Goal: Book appointment/travel/reservation

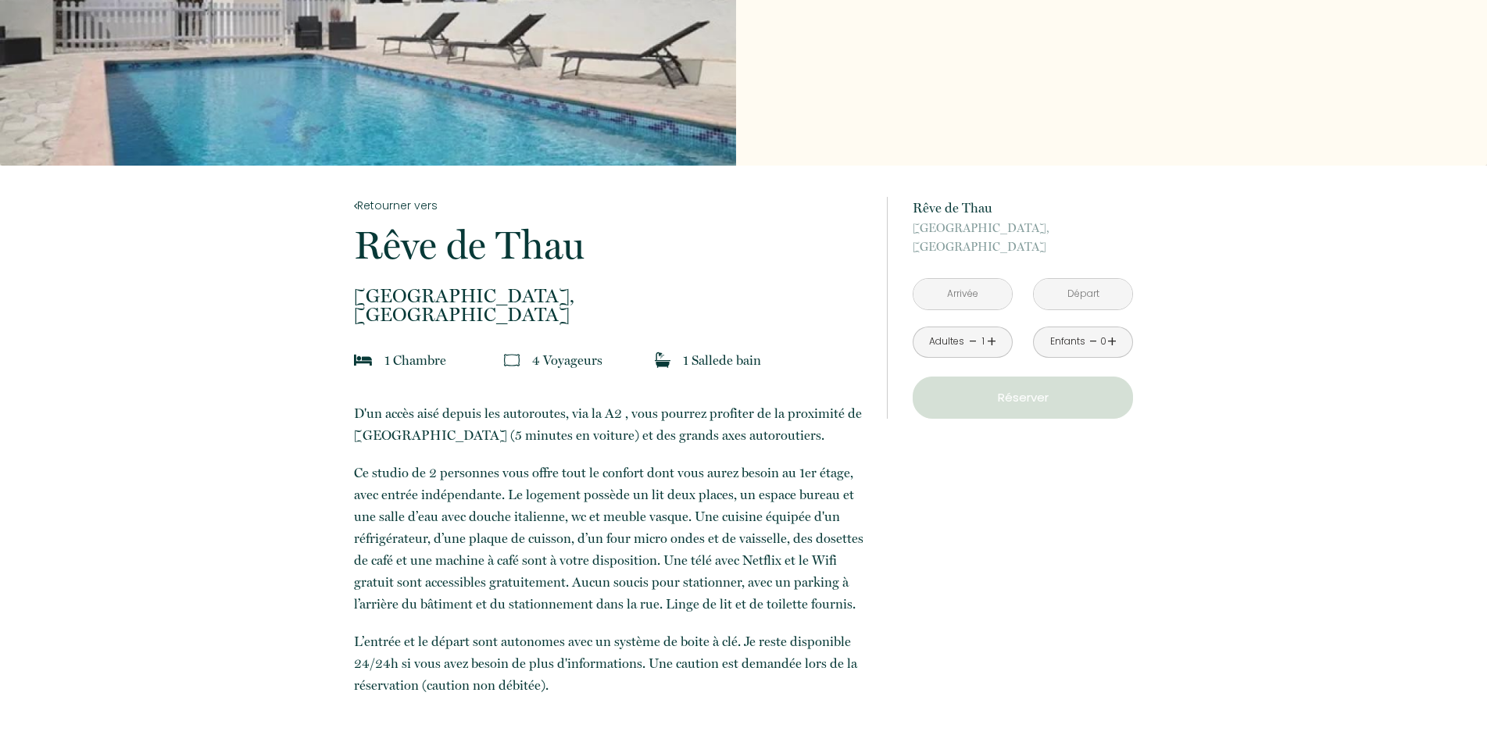
scroll to position [159, 0]
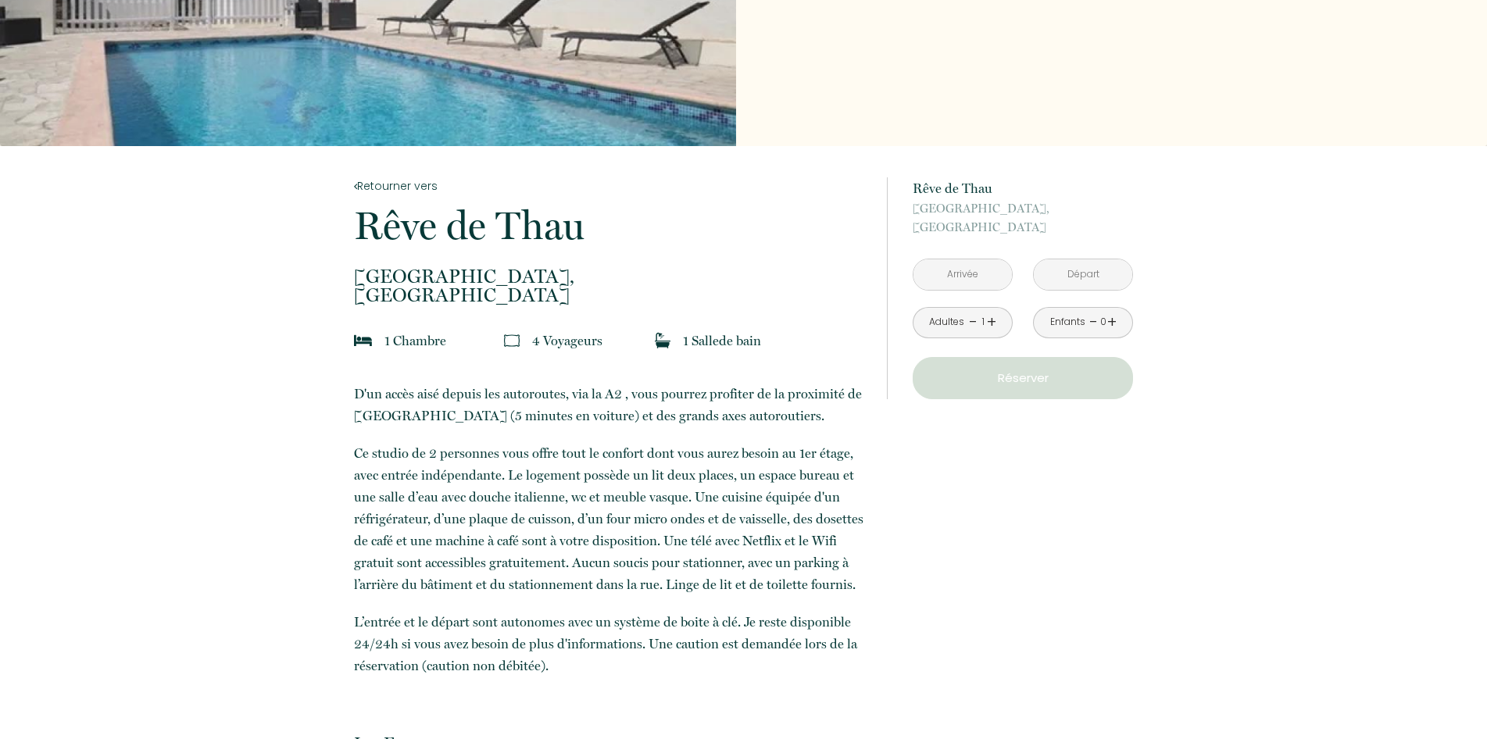
click at [964, 274] on input "text" at bounding box center [962, 274] width 98 height 30
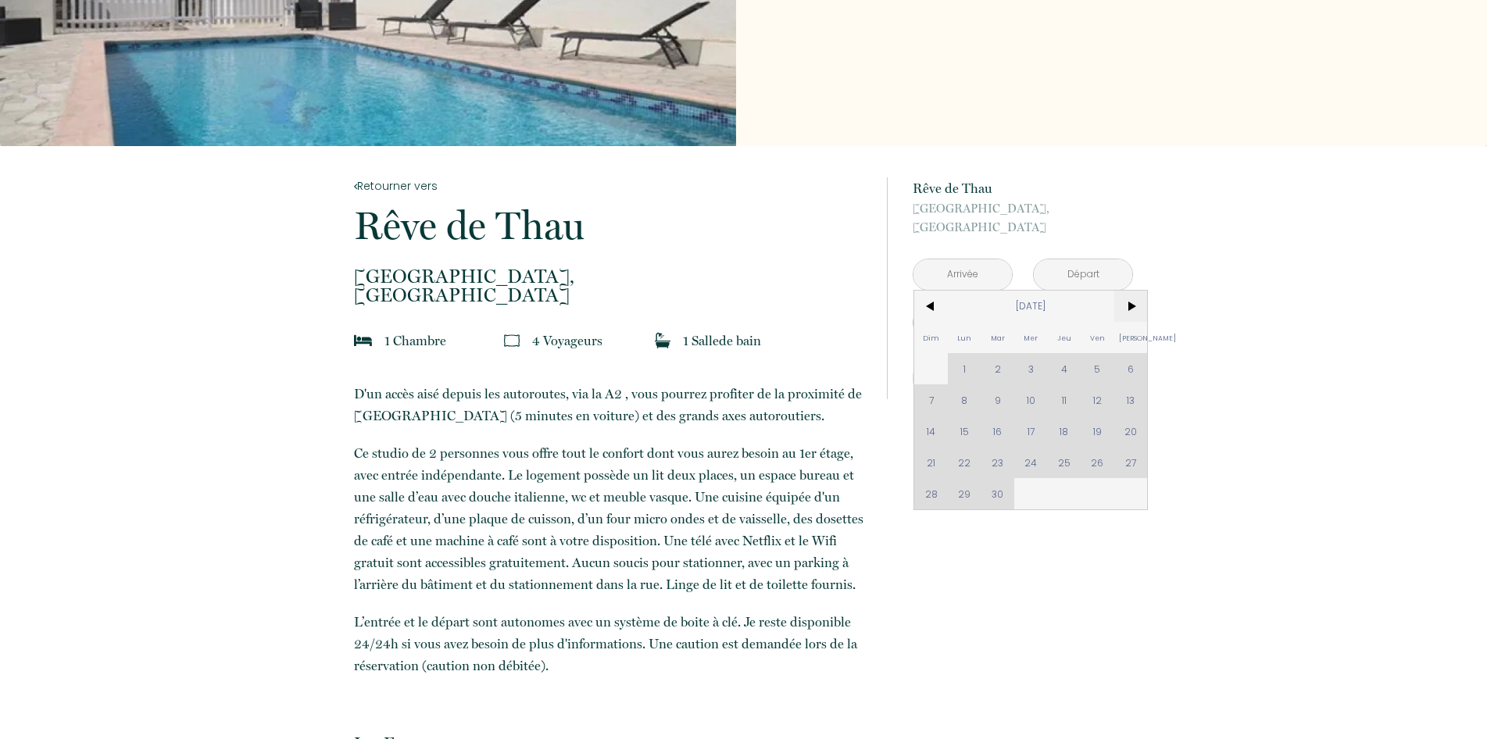
click at [1131, 301] on span ">" at bounding box center [1131, 306] width 34 height 31
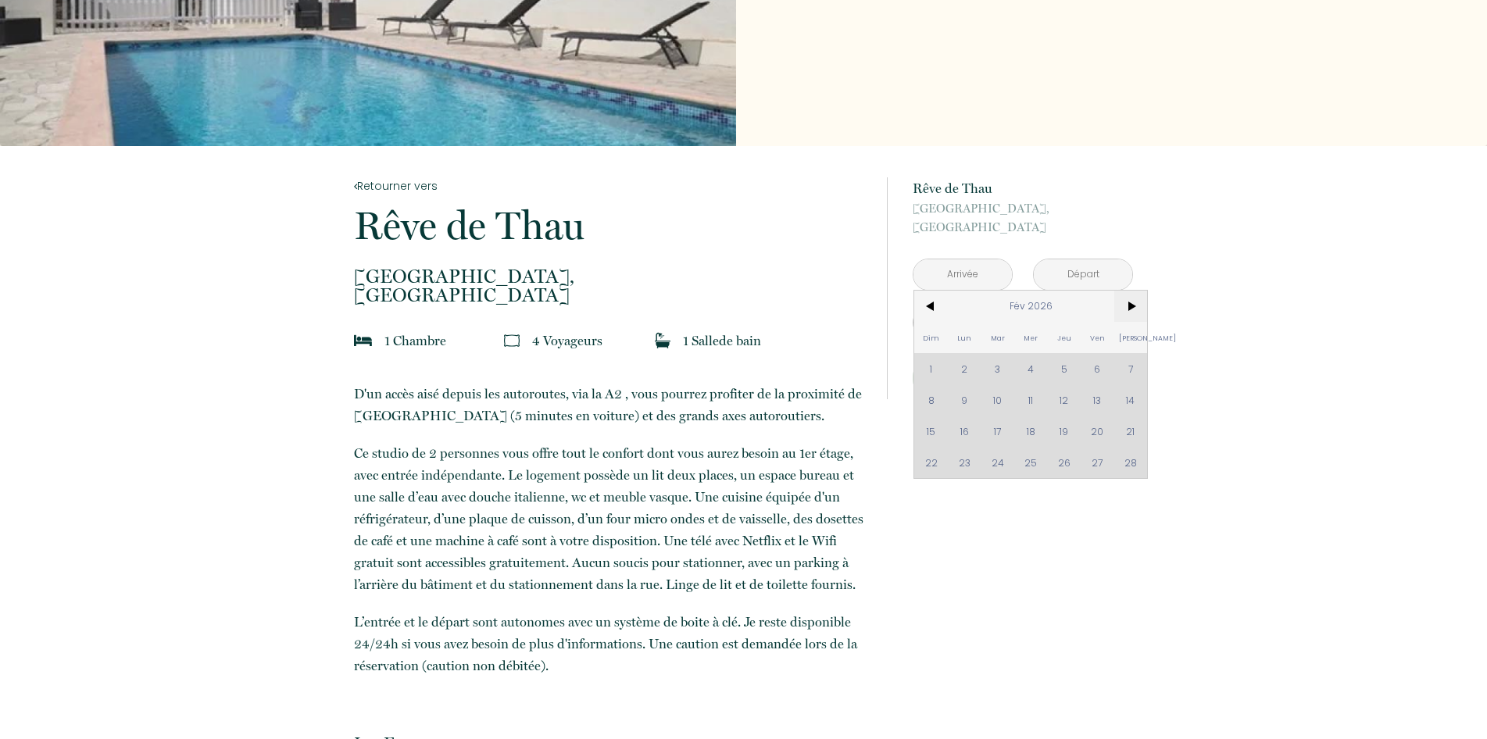
click at [1131, 301] on span ">" at bounding box center [1131, 306] width 34 height 31
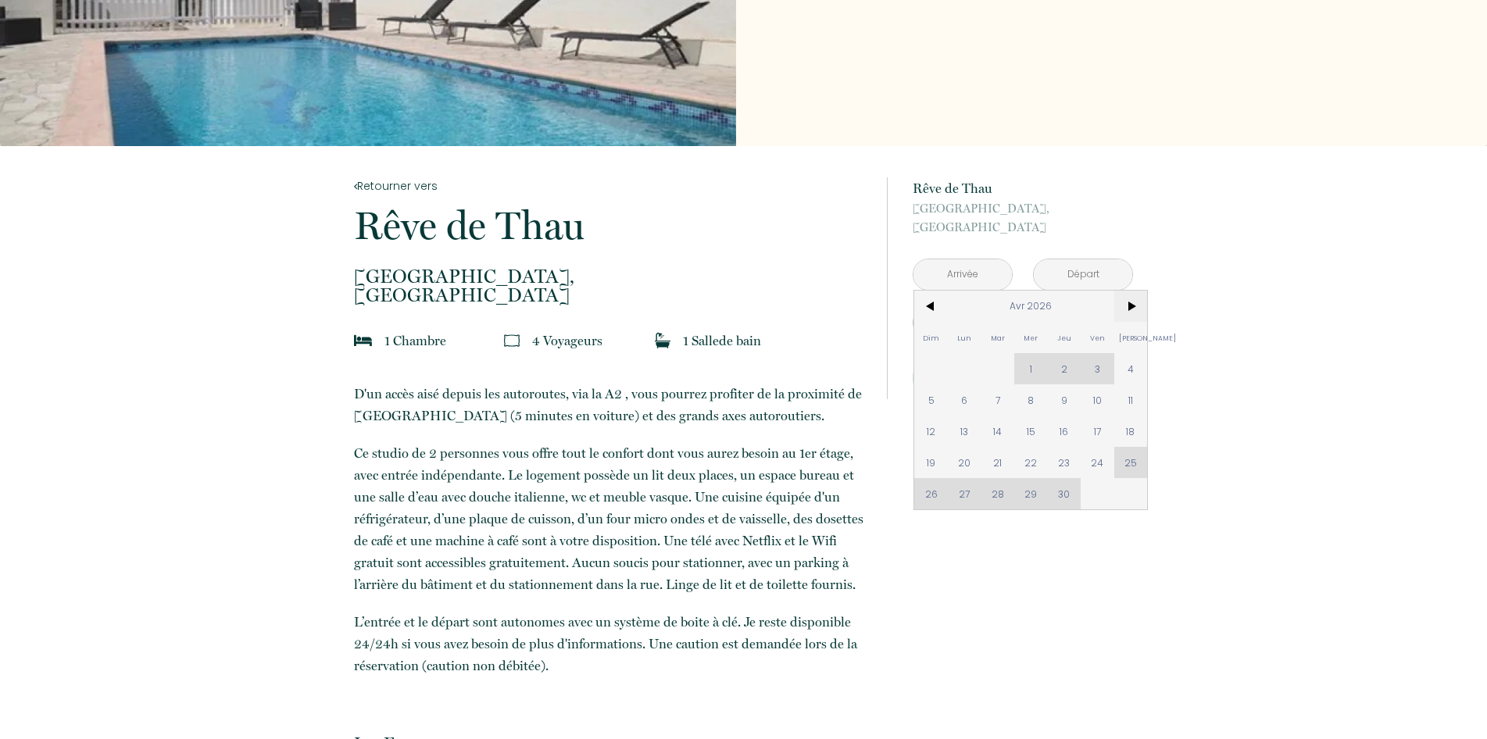
click at [1131, 301] on span ">" at bounding box center [1131, 306] width 34 height 31
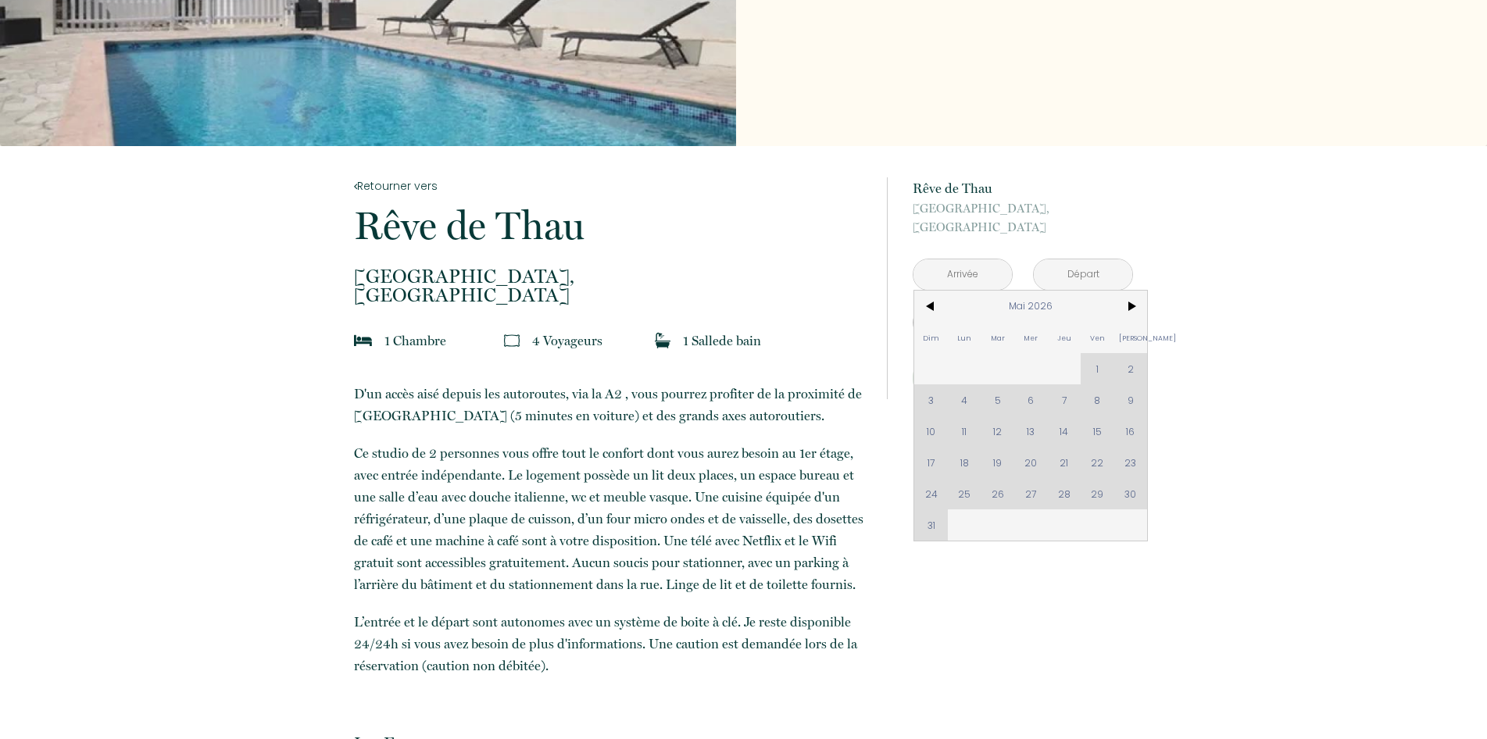
click at [927, 526] on div "Dim Lun Mar Mer Jeu Ven Sam 1 2 3 4 5 6 7 8 9 10 11 12 13 14 15 16 17 18 19 20 …" at bounding box center [1030, 416] width 233 height 250
click at [1128, 302] on span ">" at bounding box center [1131, 306] width 34 height 31
click at [963, 368] on div "Dim Lun Mar Mer Jeu Ven Sam 1 2 3 4 5 6 7 8 9 10 11 12 13 14 15 16 17 18 19 20 …" at bounding box center [1030, 400] width 233 height 219
click at [929, 308] on span "<" at bounding box center [931, 306] width 34 height 31
click at [928, 525] on div "Dim Lun Mar Mer Jeu Ven Sam 1 2 3 4 5 6 7 8 9 10 11 12 13 14 15 16 17 18 19 20 …" at bounding box center [1030, 416] width 233 height 250
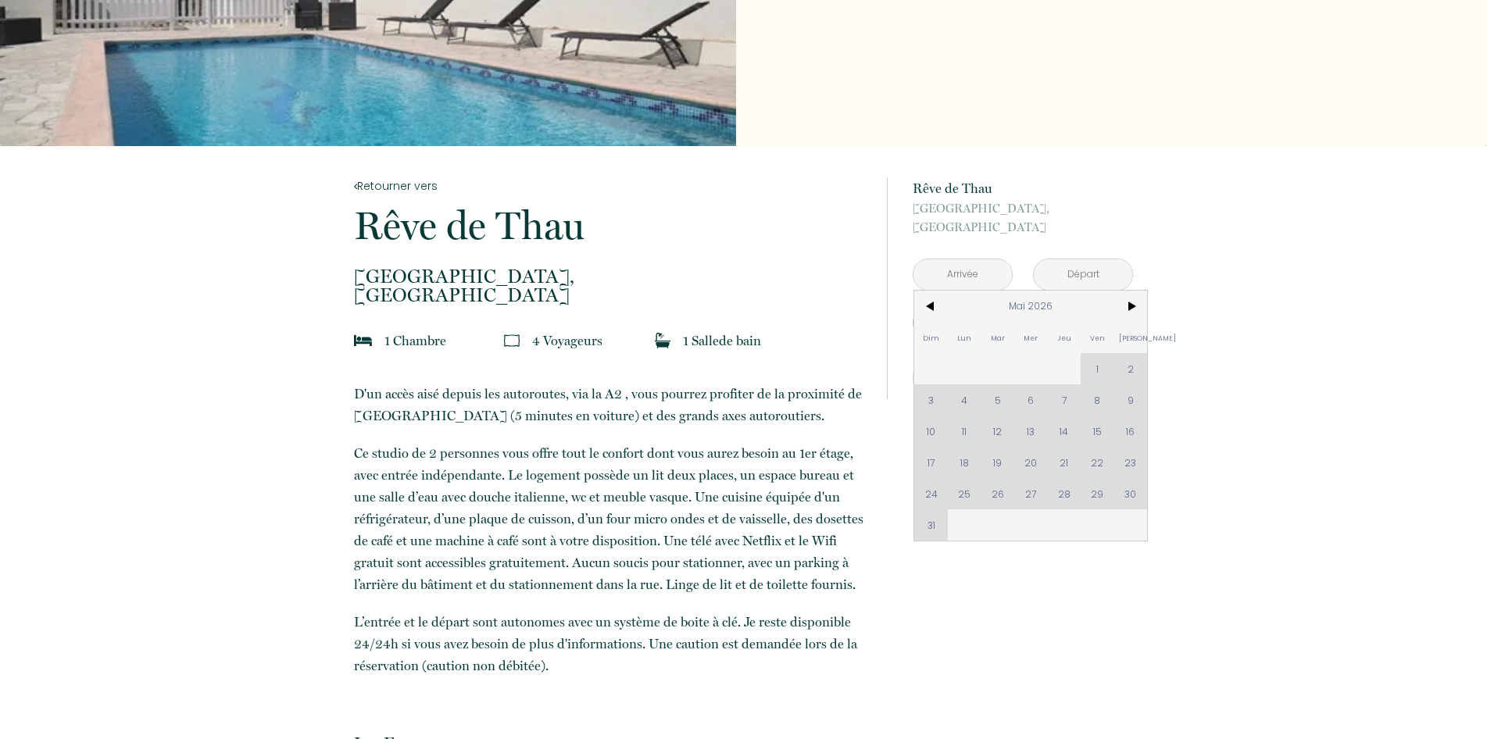
click at [934, 522] on div "Dim Lun Mar Mer Jeu Ven Sam 1 2 3 4 5 6 7 8 9 10 11 12 13 14 15 16 17 18 19 20 …" at bounding box center [1030, 416] width 233 height 250
click at [972, 275] on input "text" at bounding box center [962, 274] width 98 height 30
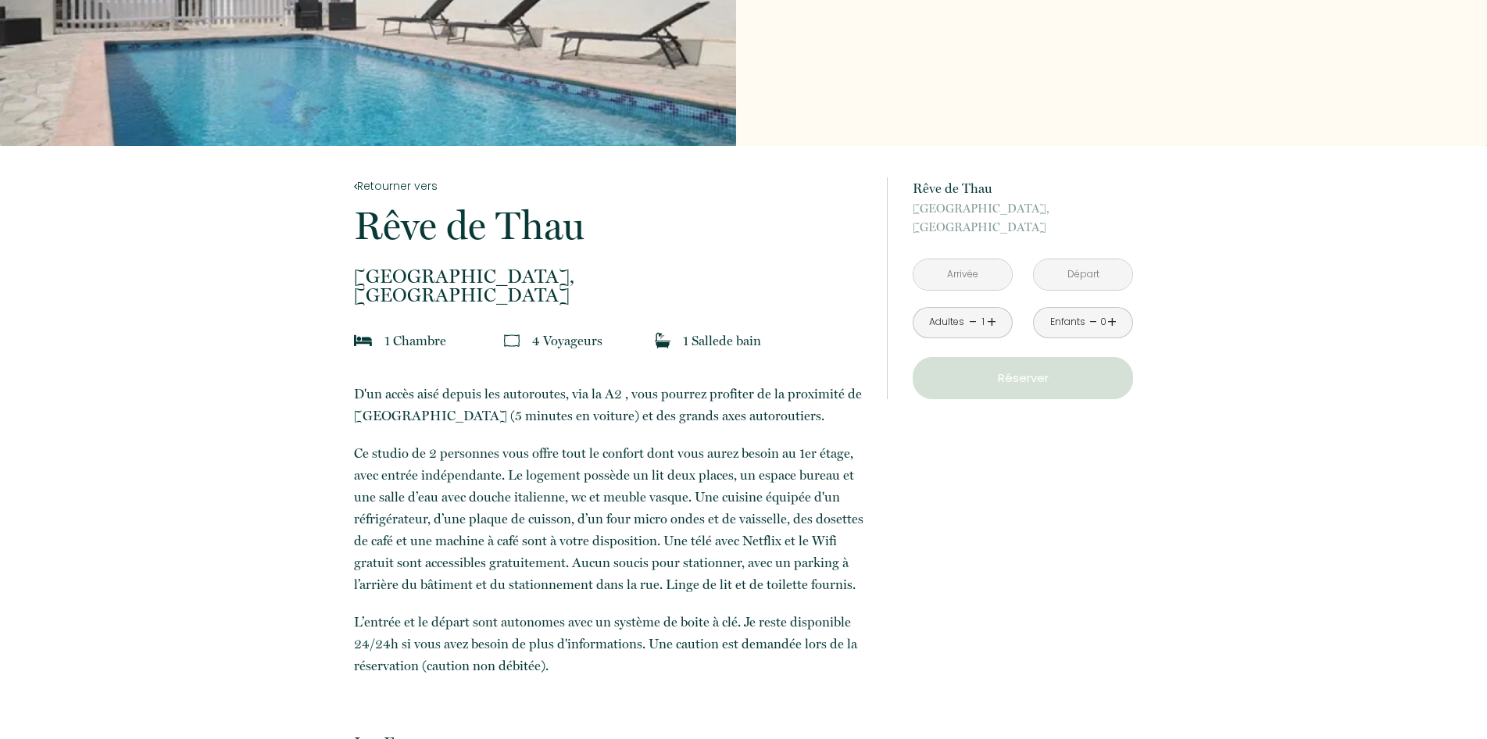
click at [989, 322] on link "+" at bounding box center [991, 322] width 9 height 24
click at [961, 271] on input "text" at bounding box center [962, 274] width 98 height 30
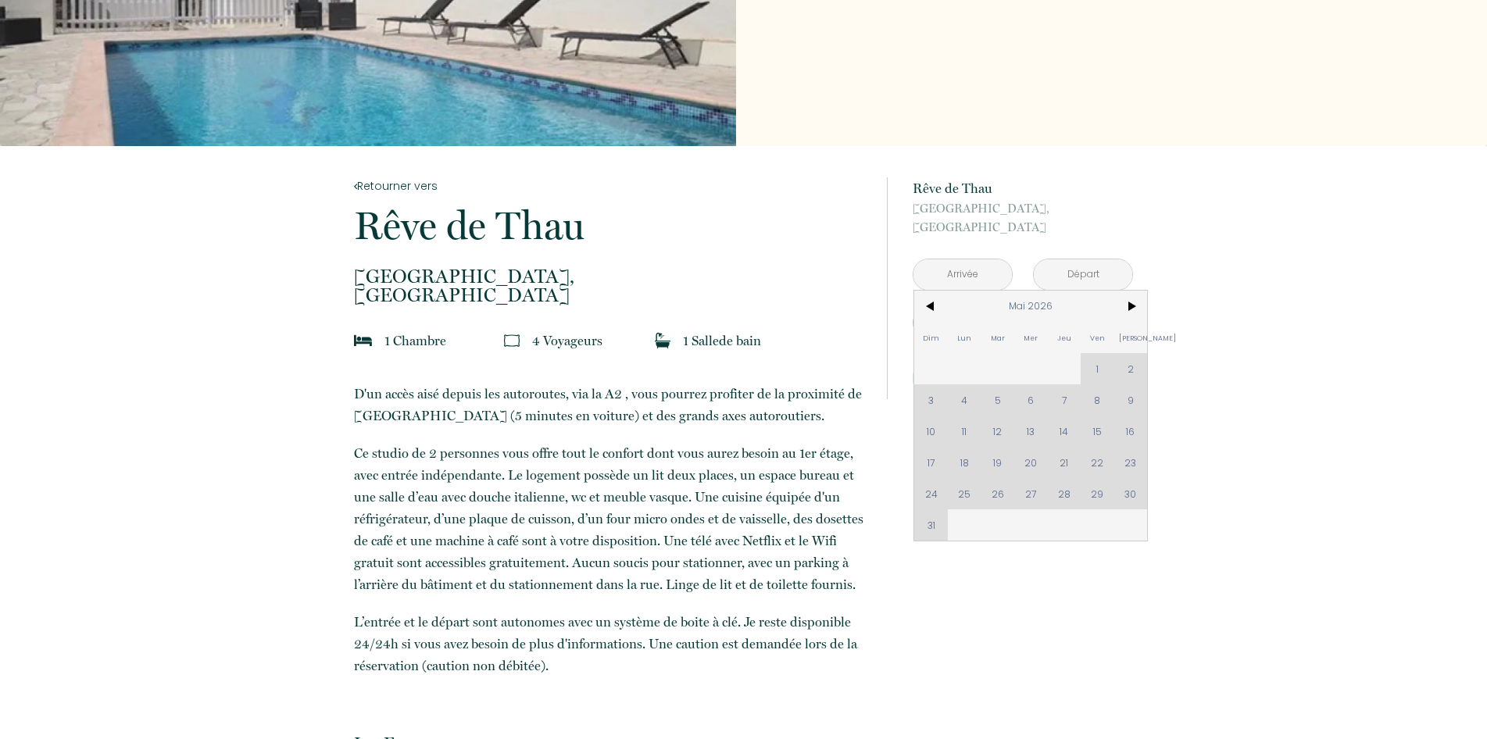
click at [931, 523] on div "Dim Lun Mar Mer Jeu Ven Sam 1 2 3 4 5 6 7 8 9 10 11 12 13 14 15 16 17 18 19 20 …" at bounding box center [1030, 416] width 233 height 250
click at [1090, 277] on input "text" at bounding box center [1083, 274] width 98 height 30
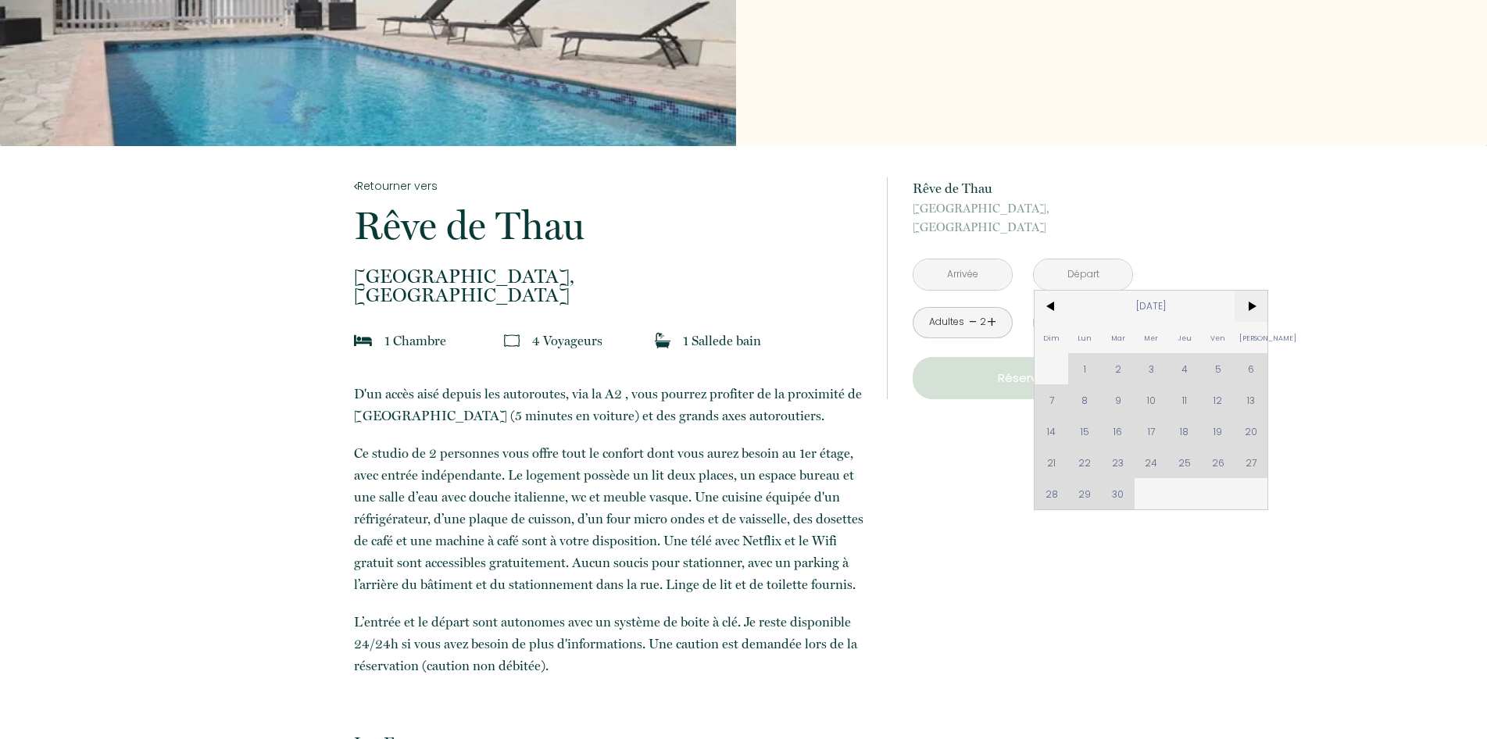
click at [1248, 304] on span ">" at bounding box center [1251, 306] width 34 height 31
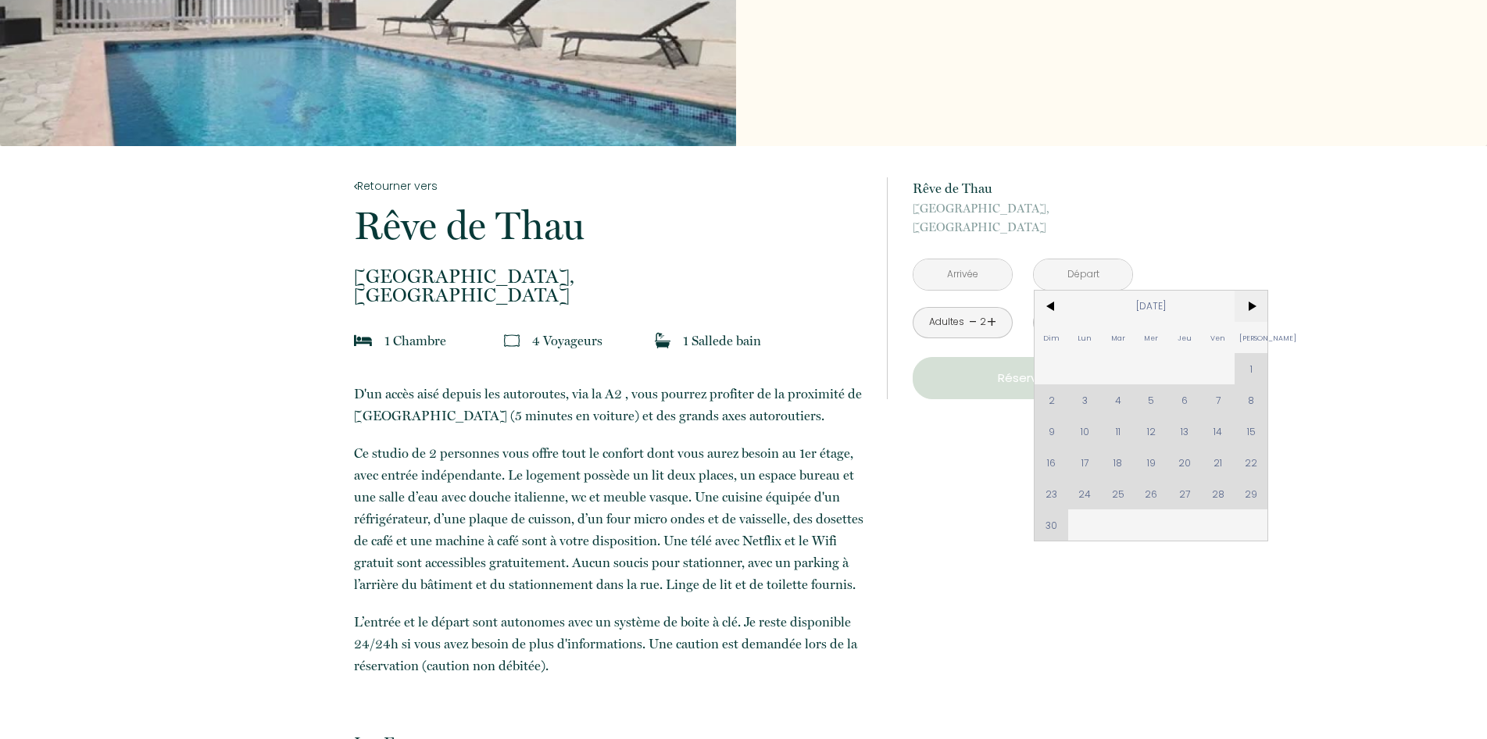
click at [1248, 304] on span ">" at bounding box center [1251, 306] width 34 height 31
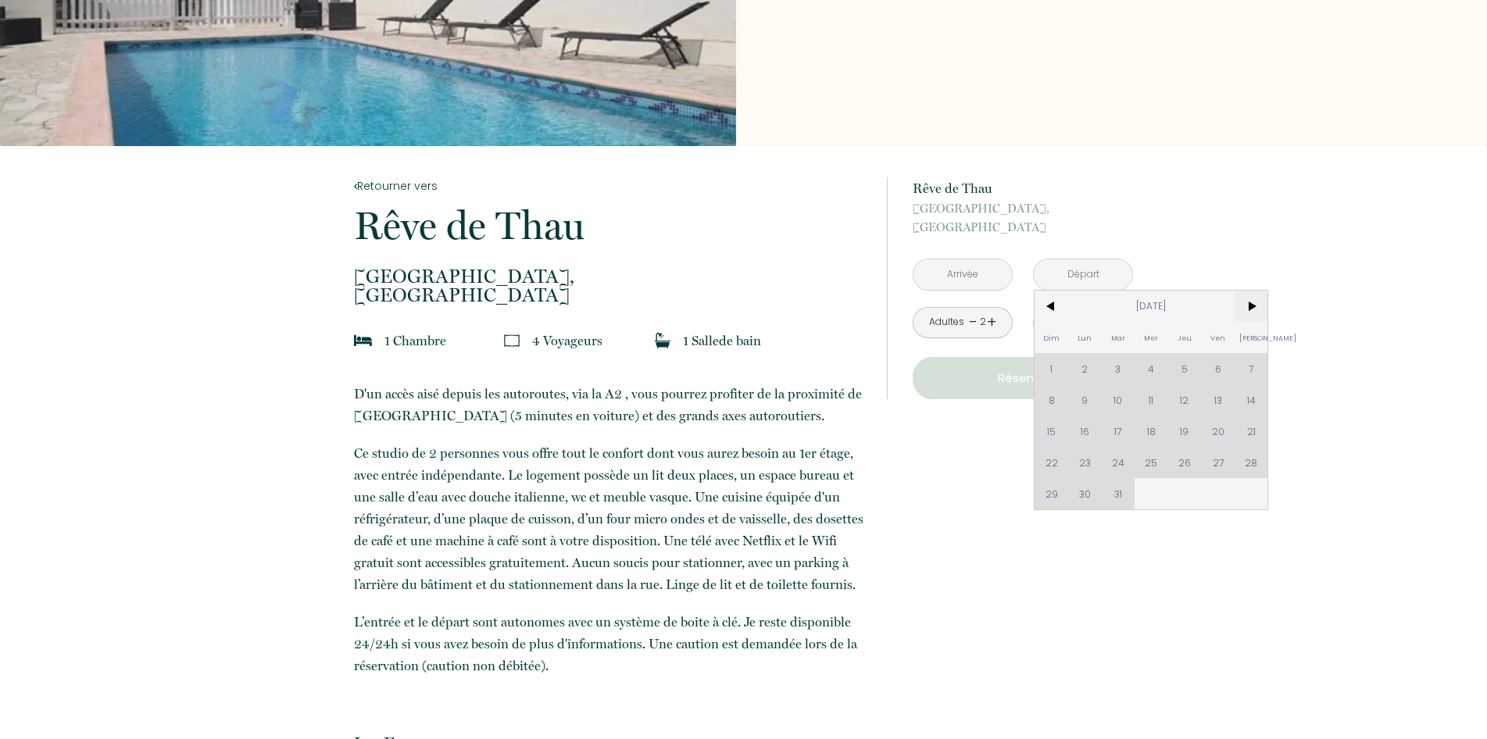
click at [1248, 304] on span ">" at bounding box center [1251, 306] width 34 height 31
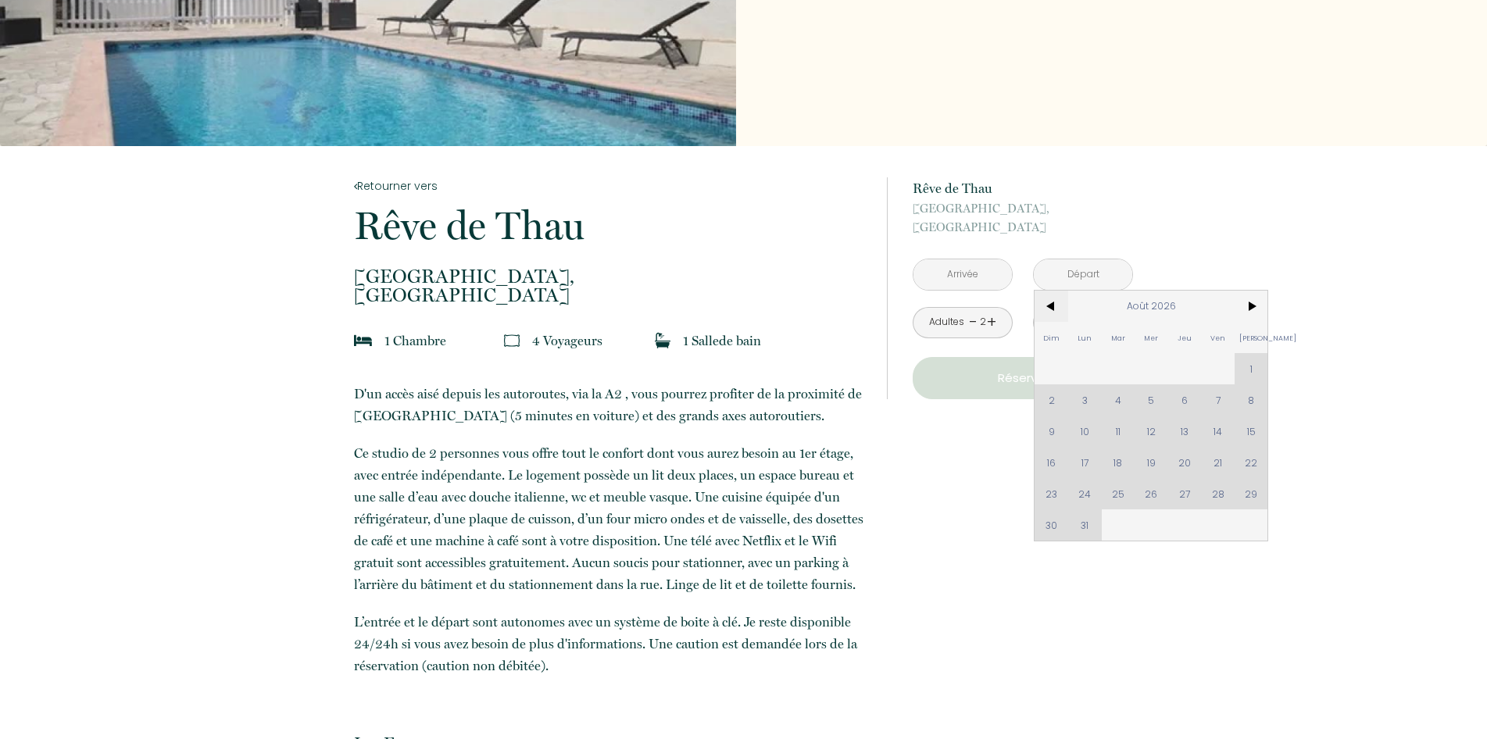
click at [1048, 306] on span "<" at bounding box center [1051, 306] width 34 height 31
click at [1048, 307] on span "<" at bounding box center [1051, 306] width 34 height 31
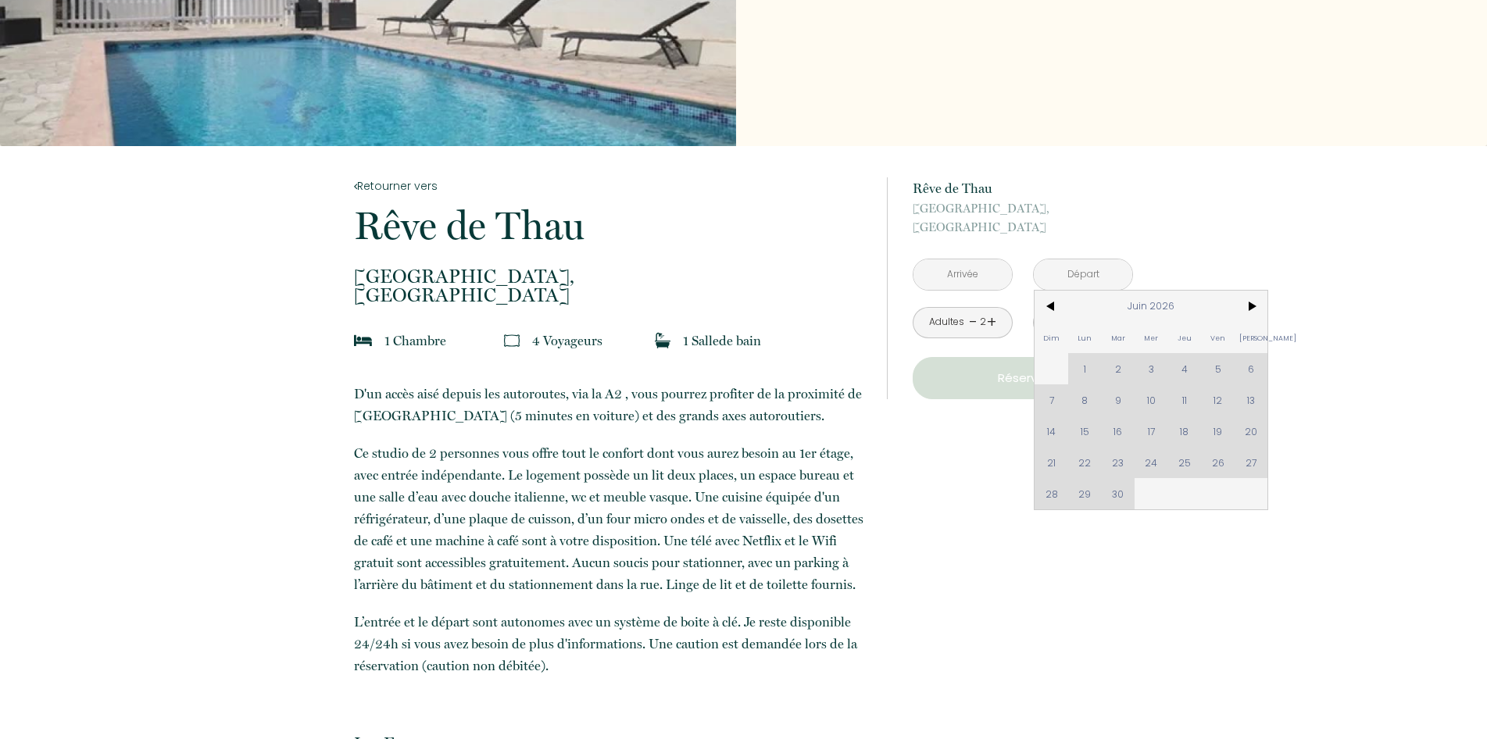
click at [1249, 367] on div "Dim Lun Mar Mer Jeu Ven Sam 1 2 3 4 5 6 7 8 9 10 11 12 13 14 15 16 17 18 19 20 …" at bounding box center [1150, 400] width 233 height 219
click at [1248, 373] on div "Dim Lun Mar Mer Jeu Ven Sam 1 2 3 4 5 6 7 8 9 10 11 12 13 14 15 16 17 18 19 20 …" at bounding box center [1150, 400] width 233 height 219
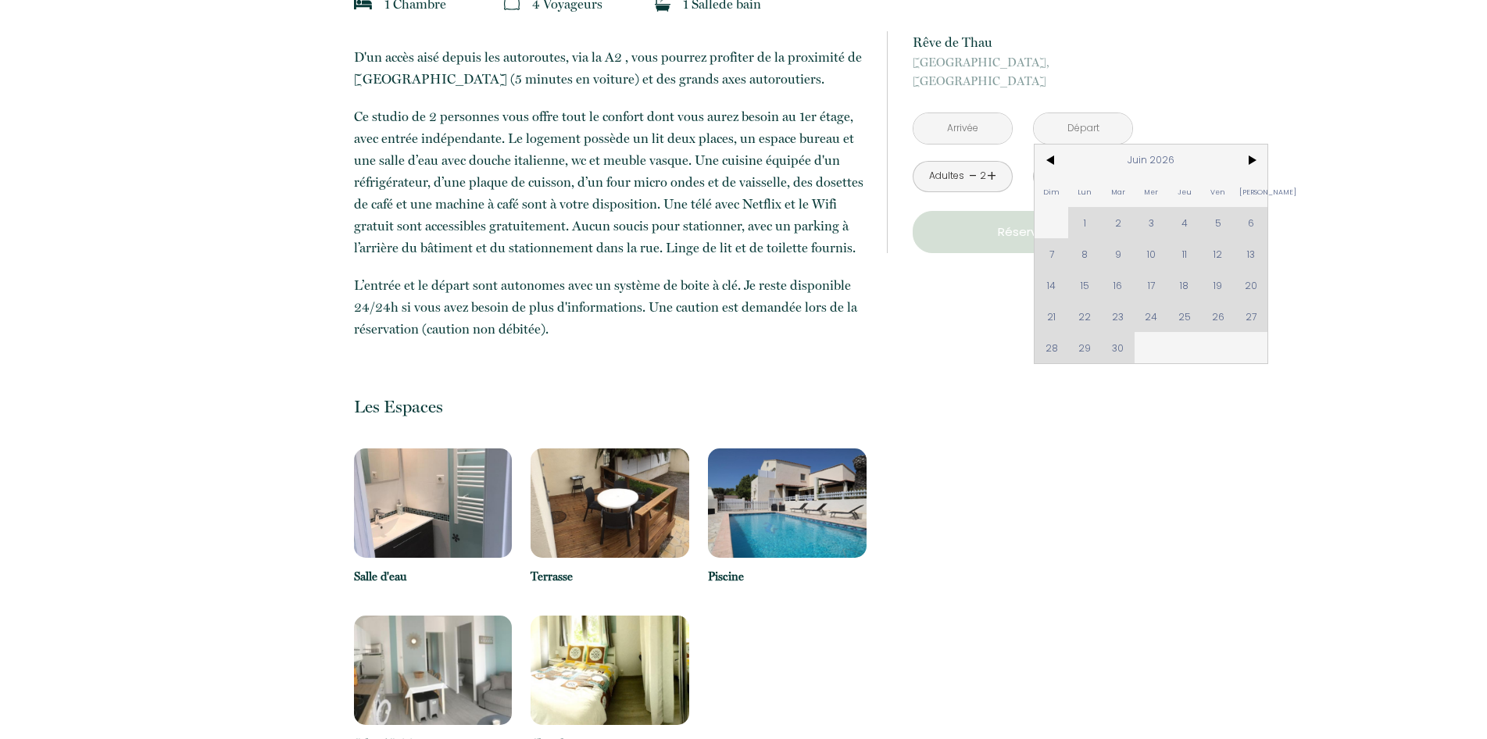
scroll to position [589, 0]
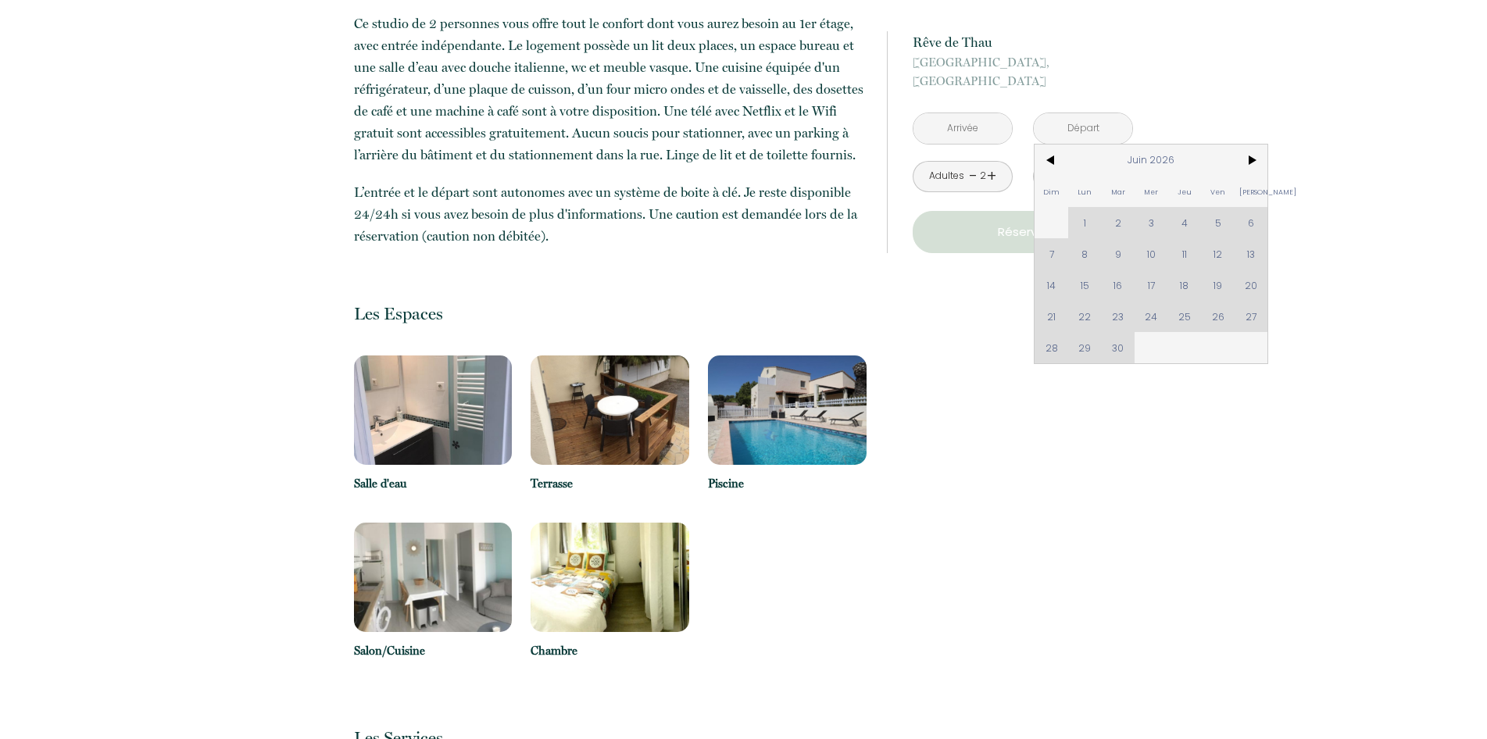
click at [413, 412] on img at bounding box center [433, 409] width 159 height 109
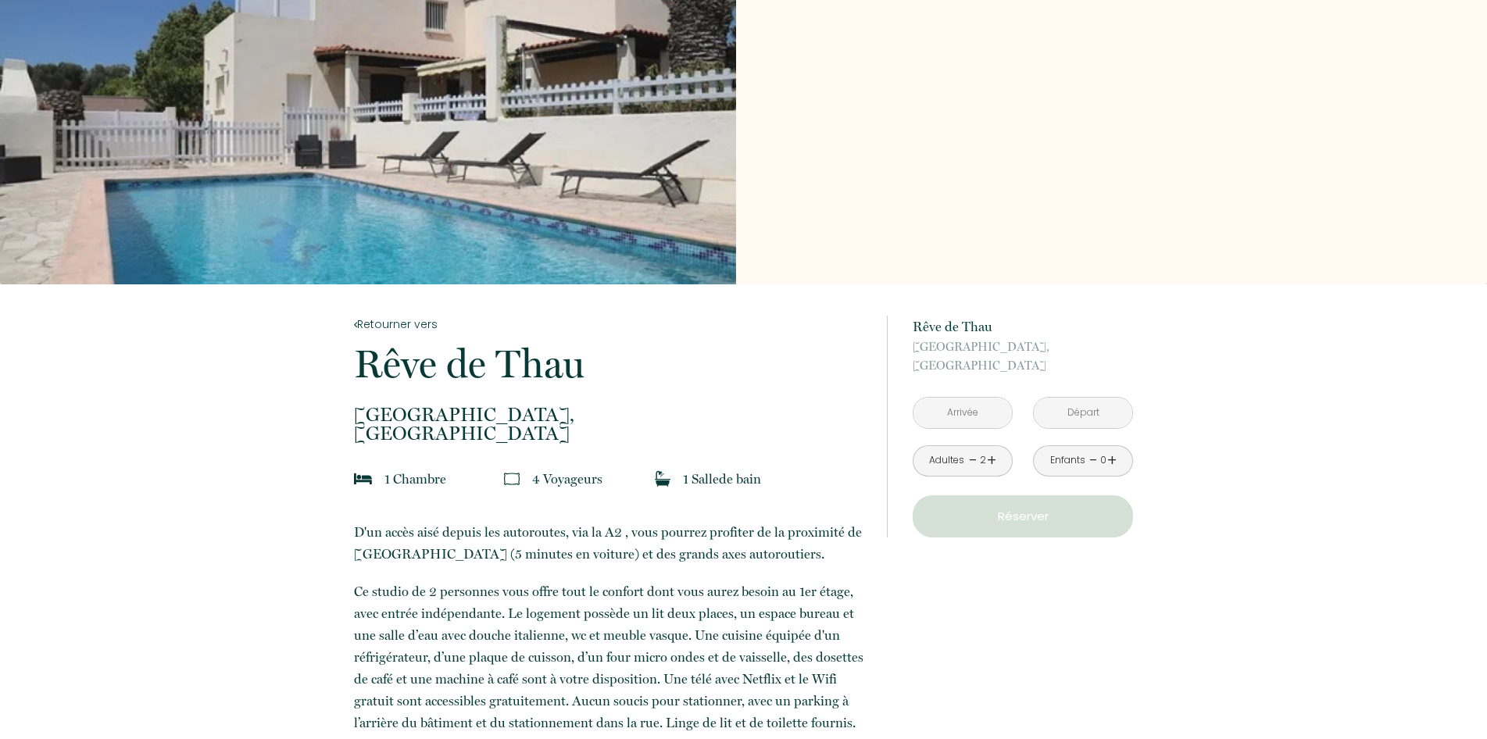
scroll to position [0, 0]
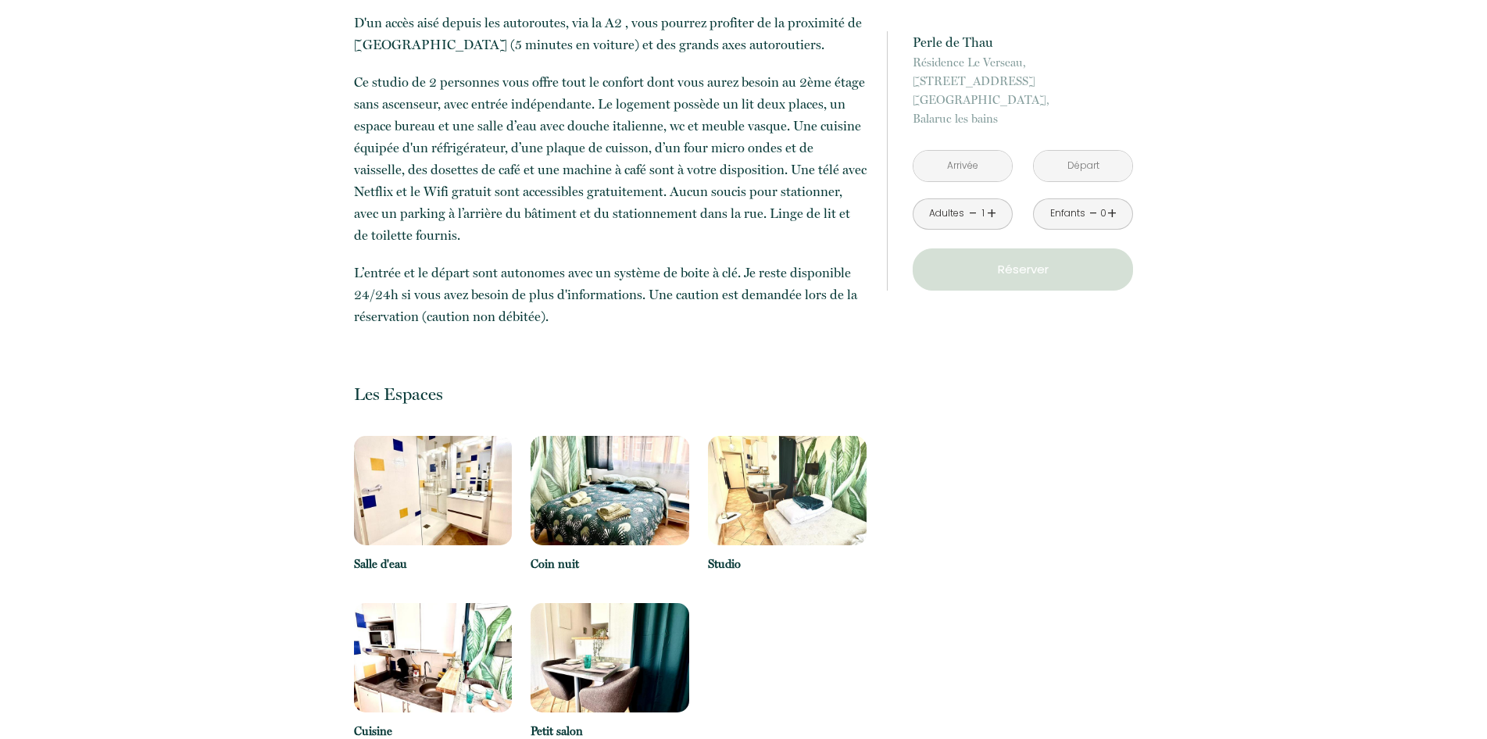
scroll to position [558, 0]
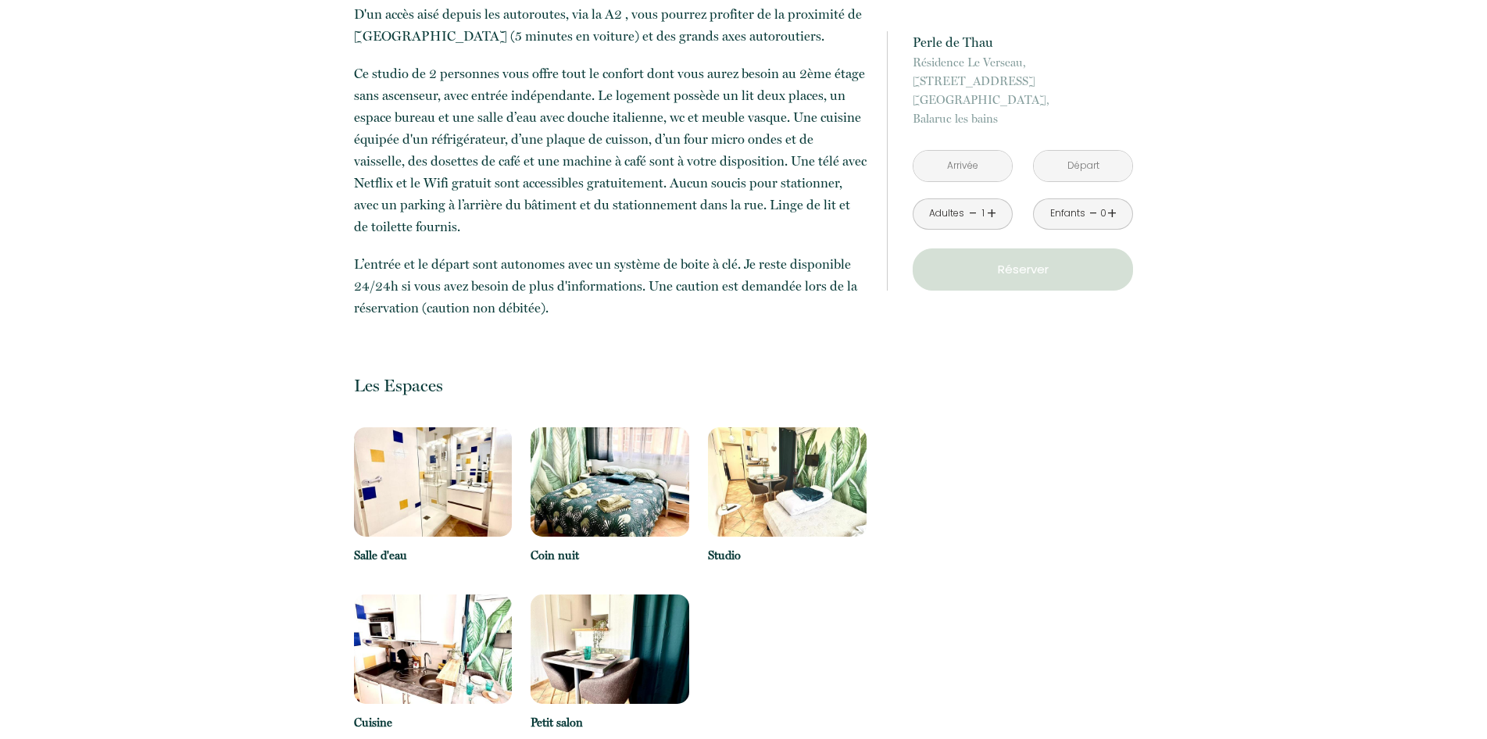
click at [434, 450] on img at bounding box center [433, 481] width 159 height 109
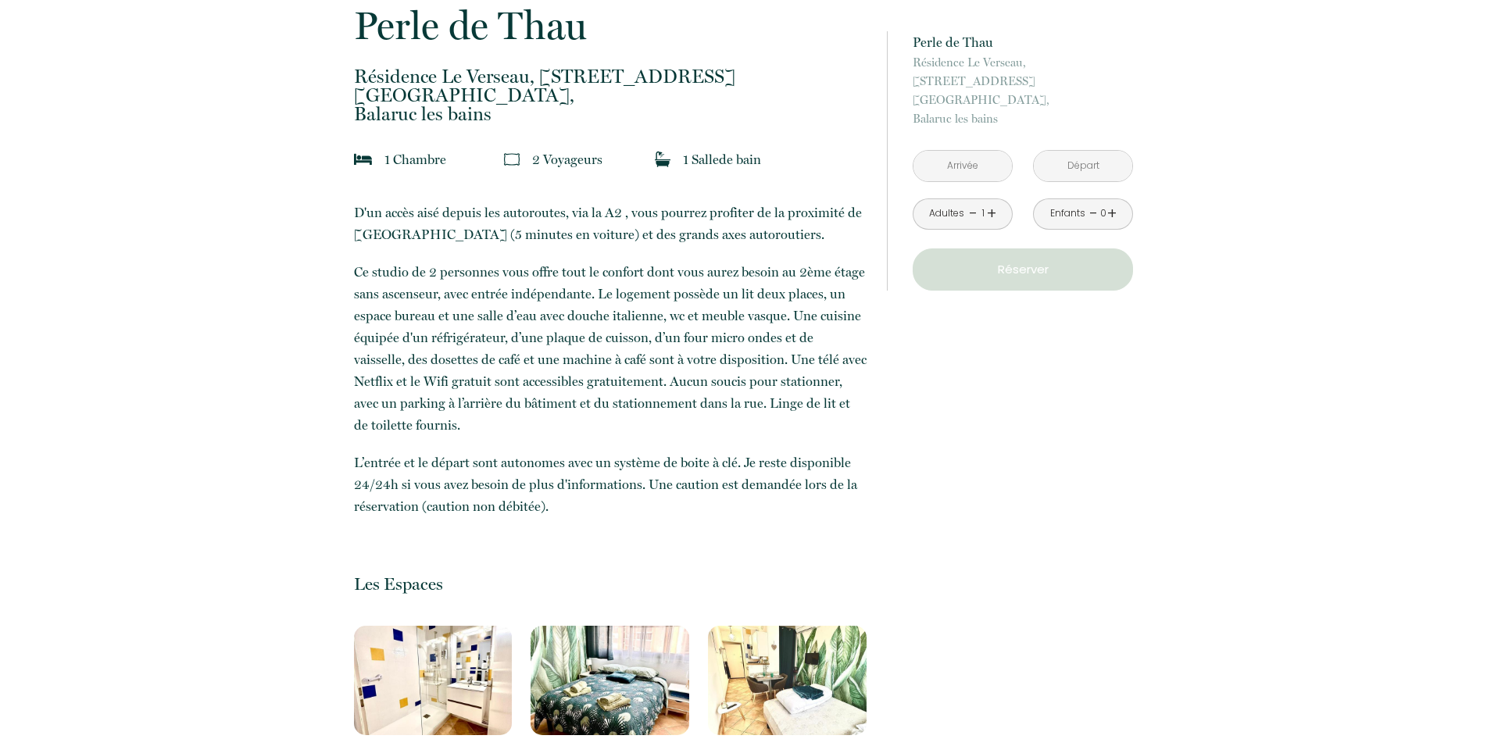
scroll to position [241, 0]
